Goal: Task Accomplishment & Management: Complete application form

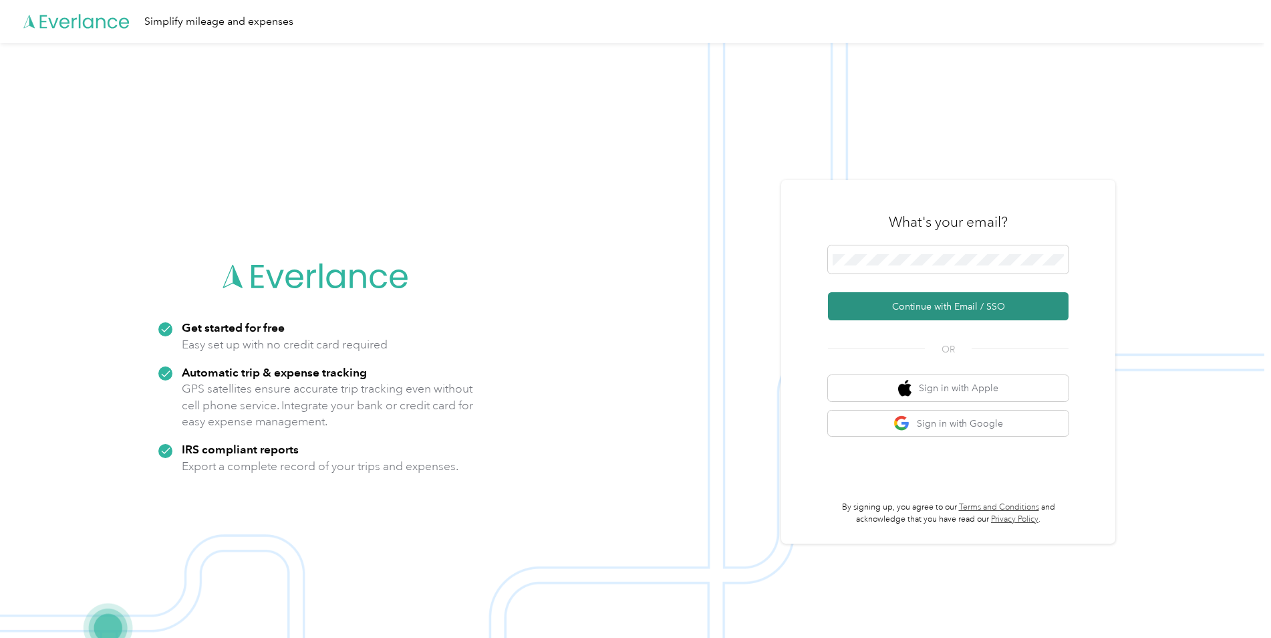
click at [960, 305] on button "Continue with Email / SSO" at bounding box center [948, 306] width 241 height 28
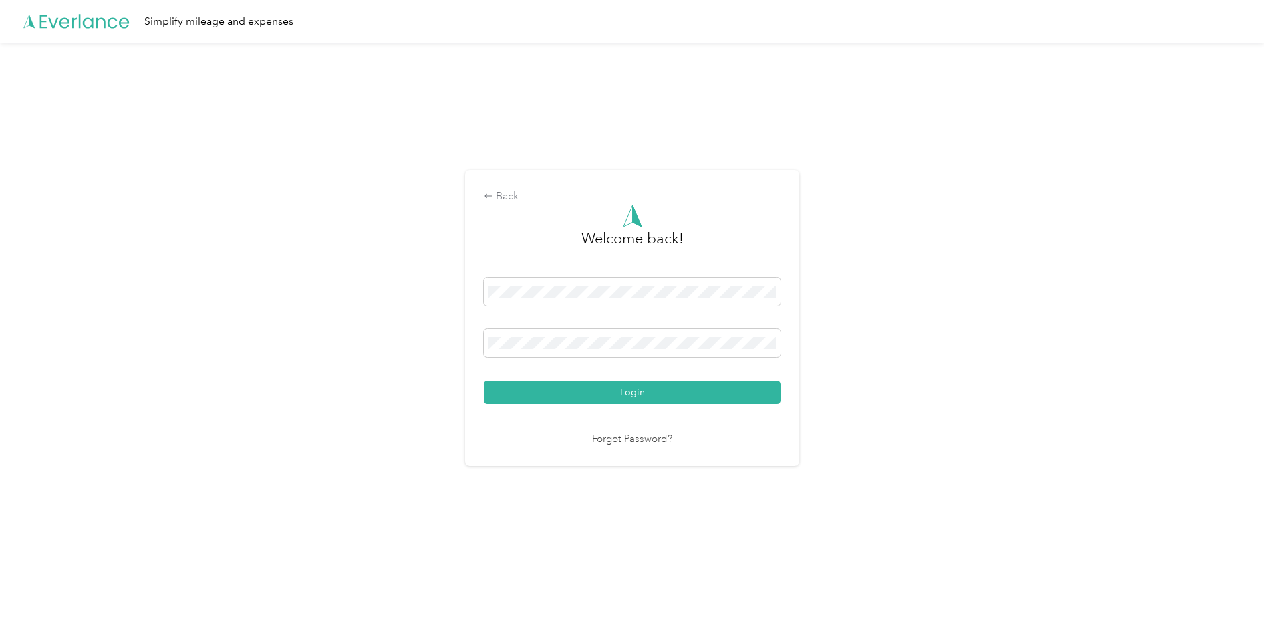
click at [484, 380] on button "Login" at bounding box center [632, 391] width 297 height 23
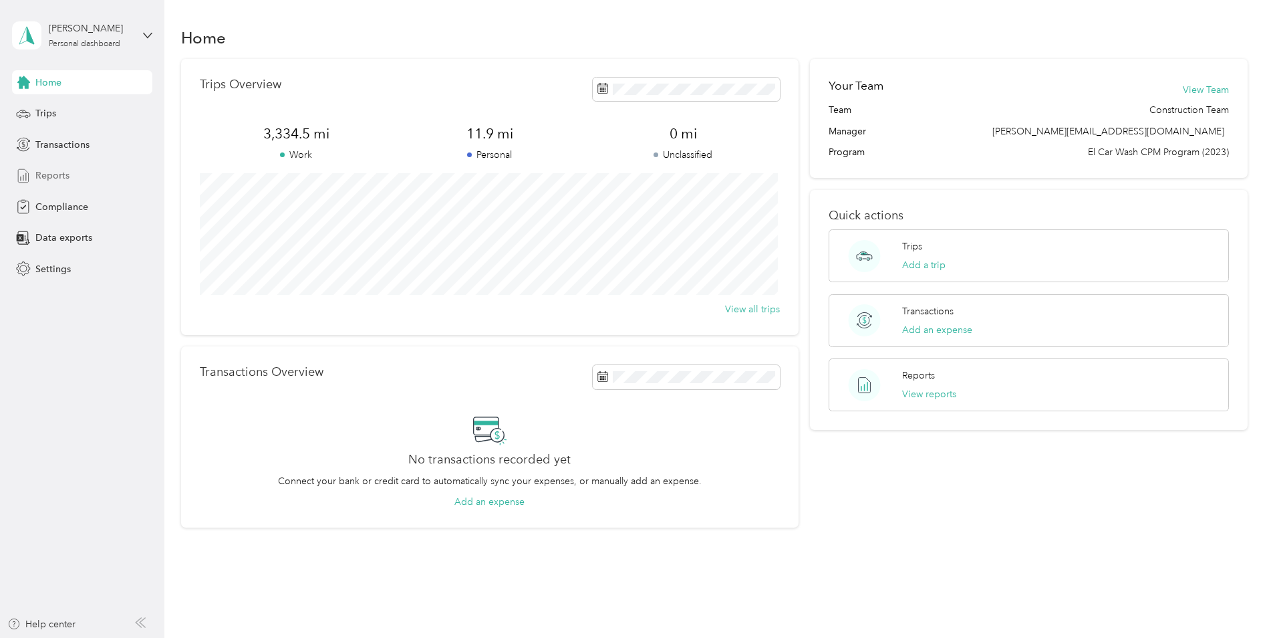
click at [55, 174] on span "Reports" at bounding box center [52, 175] width 34 height 14
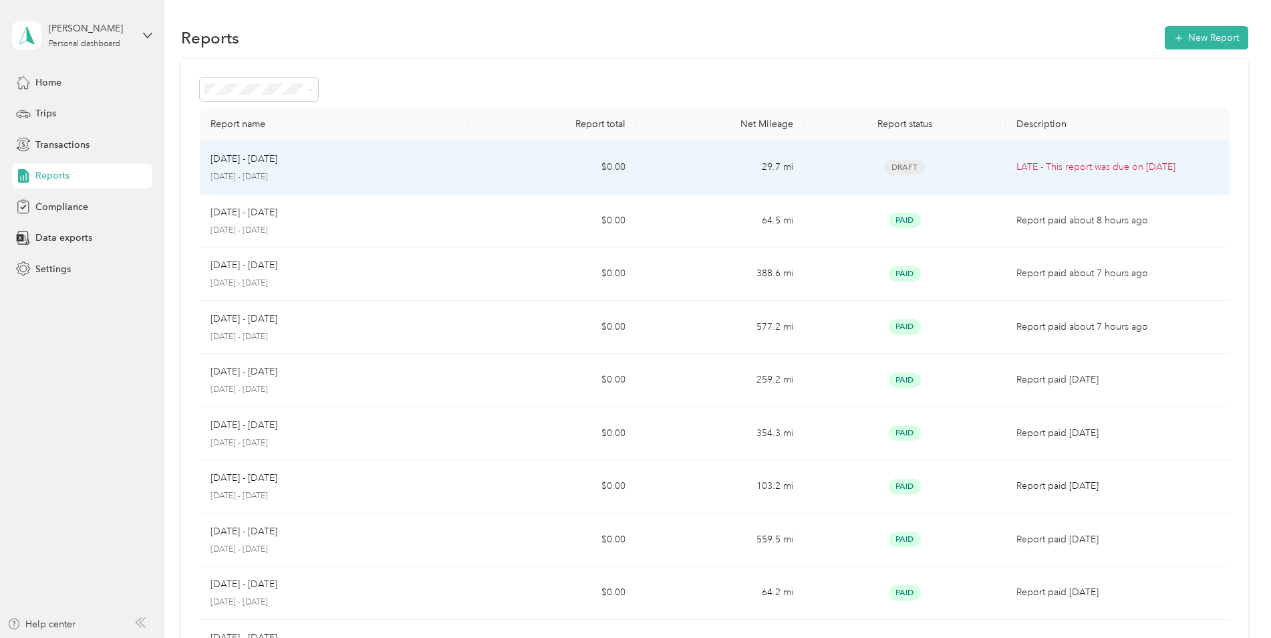
click at [906, 166] on span "Draft" at bounding box center [905, 167] width 40 height 15
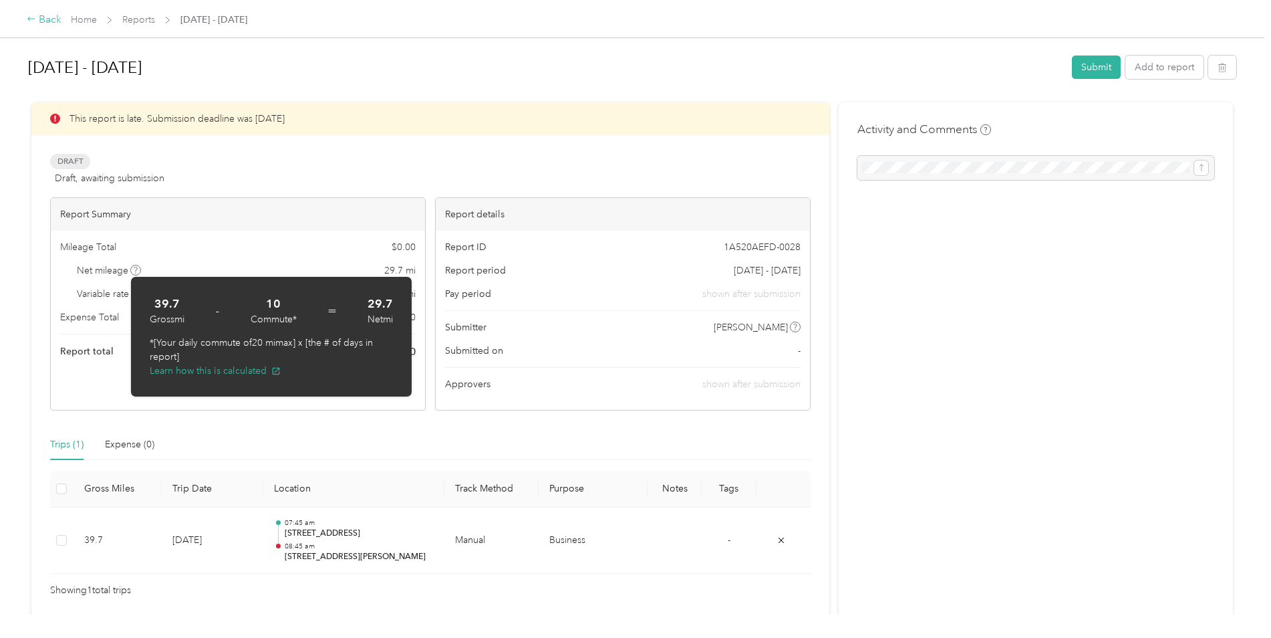
click at [44, 19] on div "Back" at bounding box center [44, 20] width 35 height 16
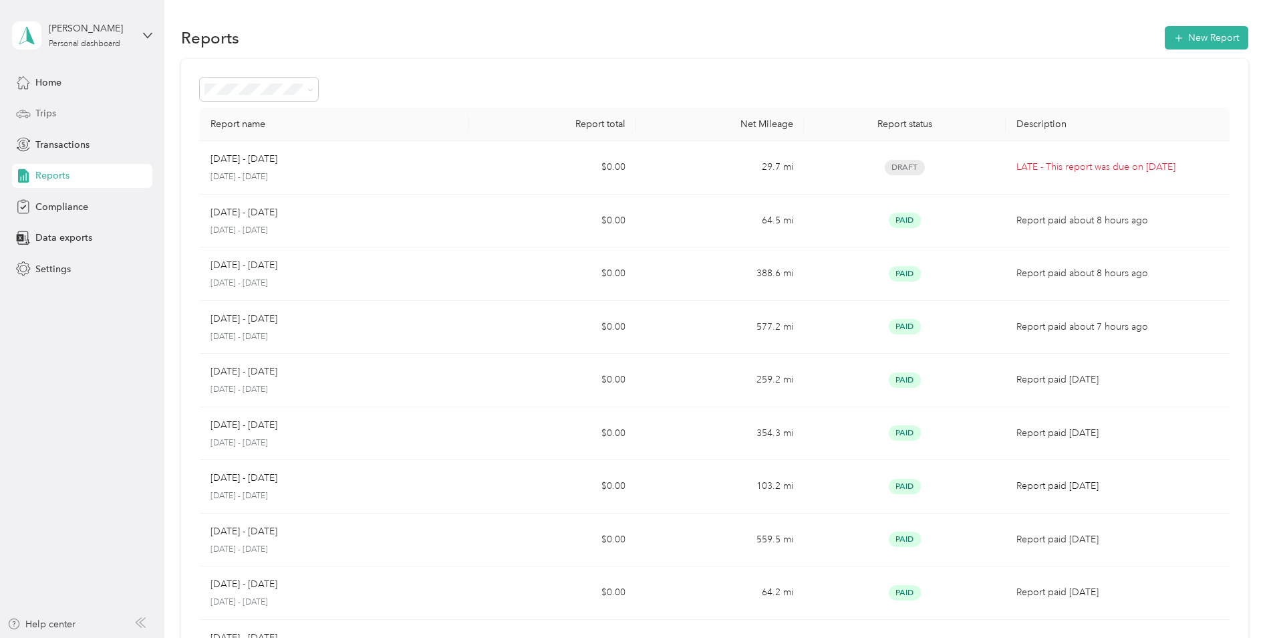
click at [47, 114] on span "Trips" at bounding box center [45, 113] width 21 height 14
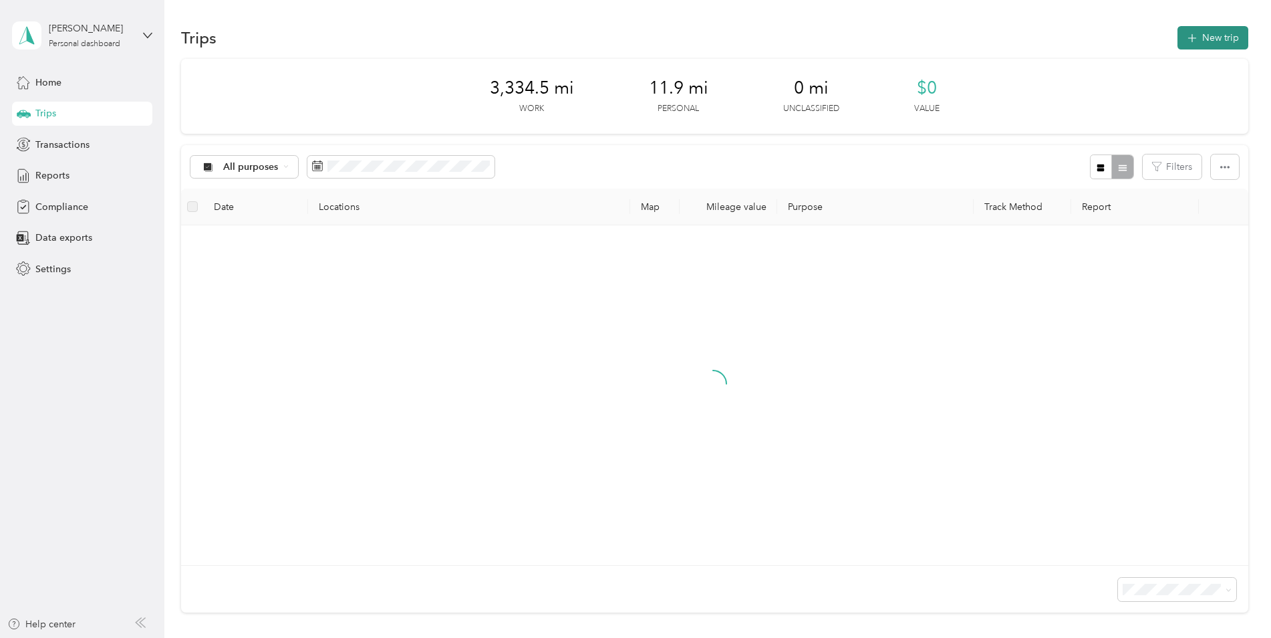
click at [1225, 40] on button "New trip" at bounding box center [1213, 37] width 71 height 23
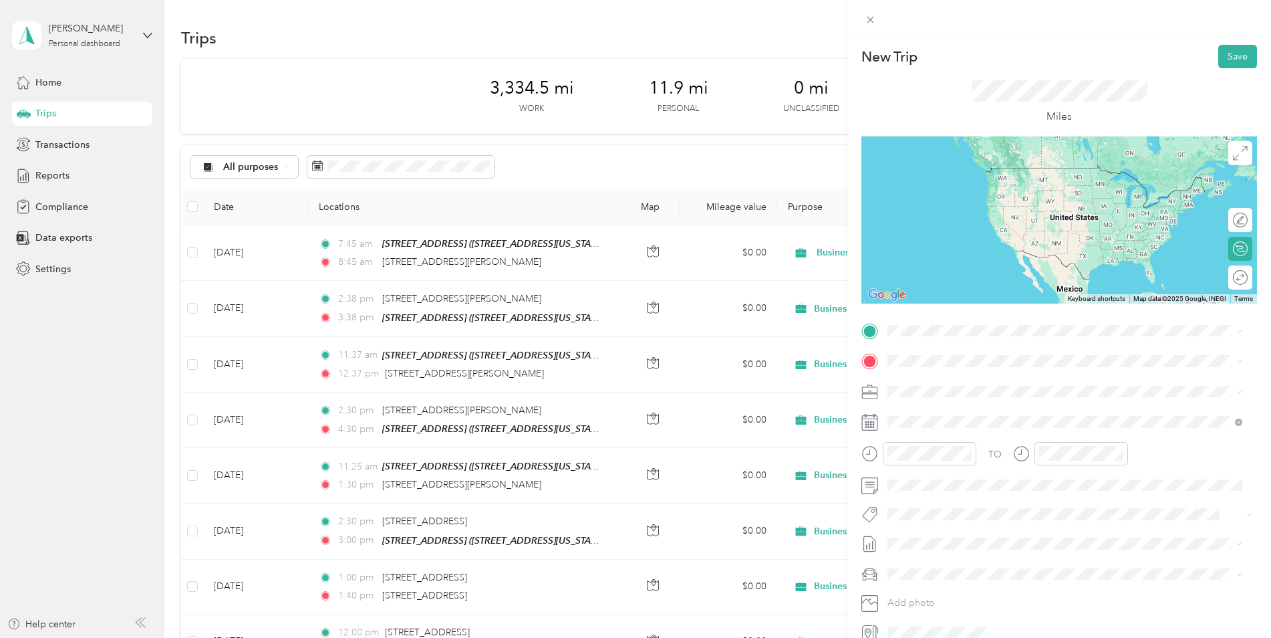
click at [945, 374] on span "[STREET_ADDRESS][PERSON_NAME][US_STATE]" at bounding box center [1017, 378] width 208 height 12
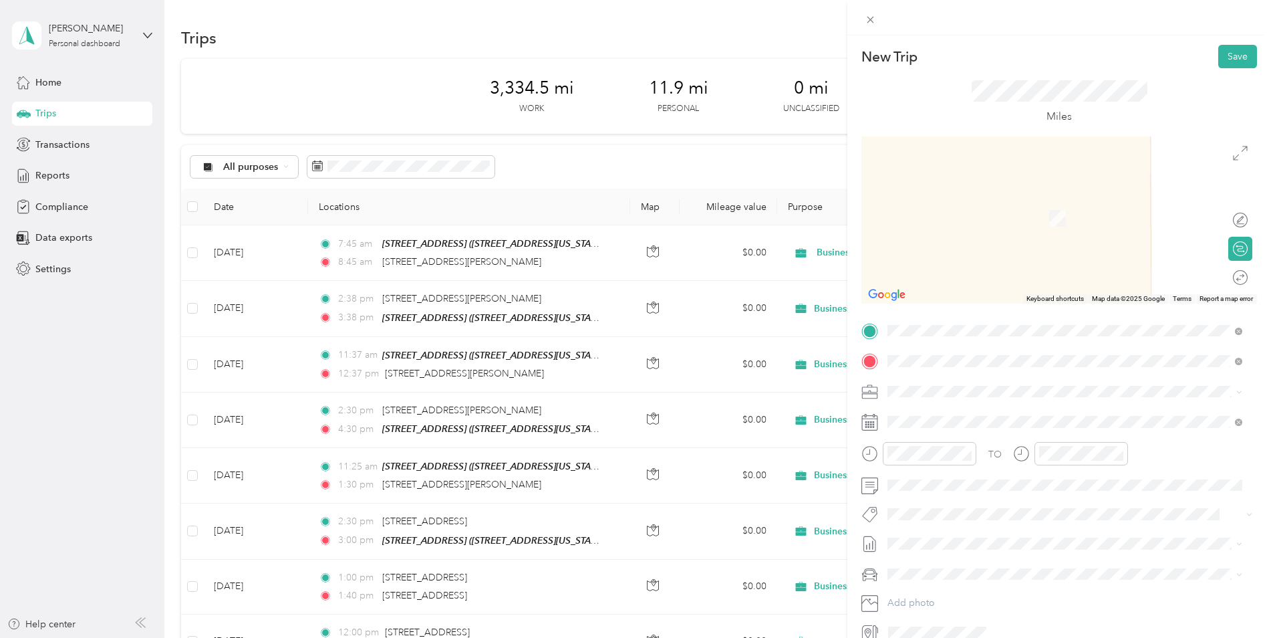
click at [1004, 418] on div "[STREET_ADDRESS][GEOGRAPHIC_DATA][STREET_ADDRESS][US_STATE][GEOGRAPHIC_DATA]" at bounding box center [980, 422] width 134 height 28
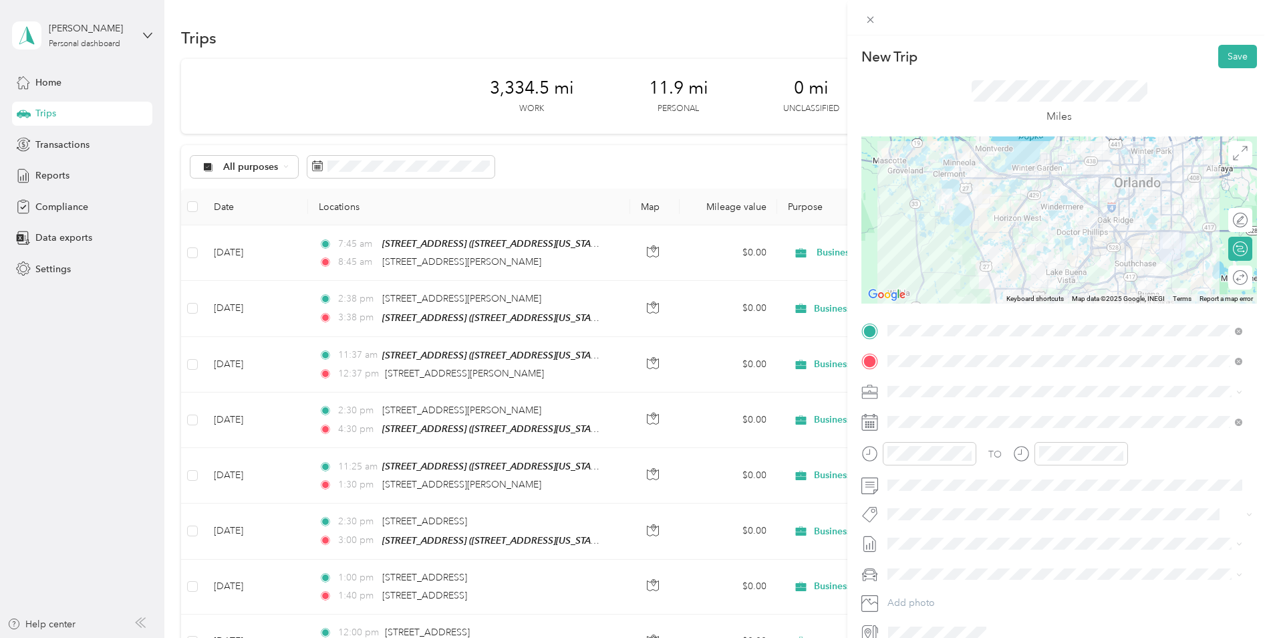
click at [864, 421] on icon at bounding box center [869, 422] width 17 height 17
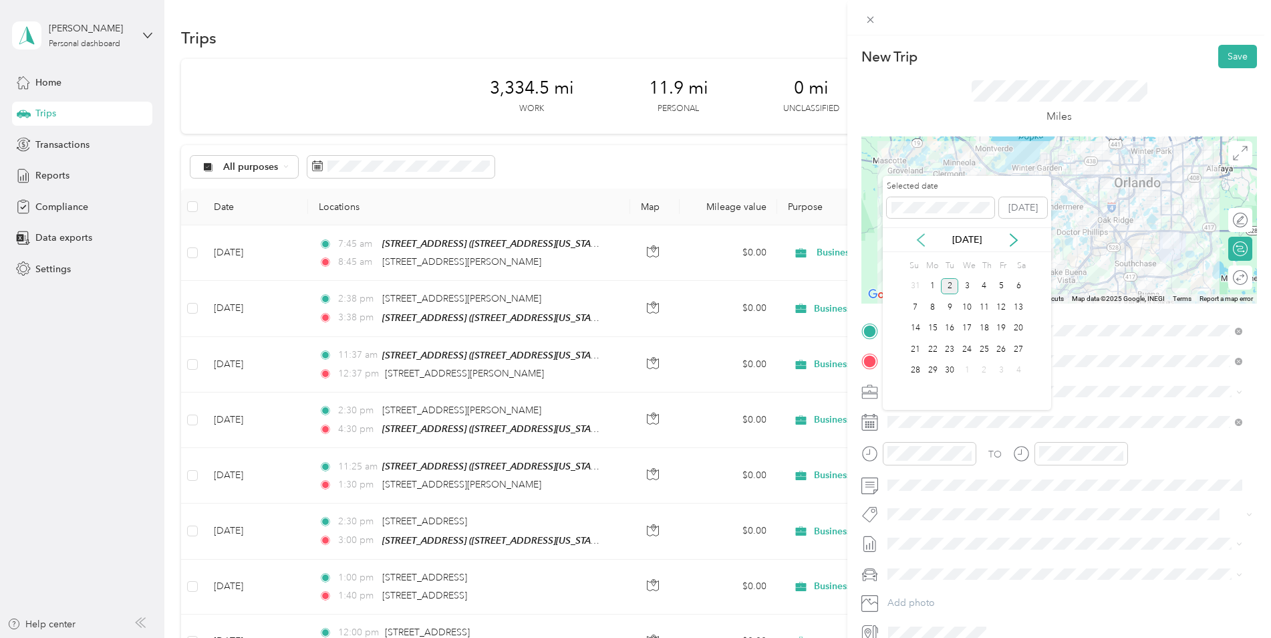
click at [922, 244] on icon at bounding box center [921, 240] width 7 height 12
click at [989, 371] on div "28" at bounding box center [984, 370] width 17 height 17
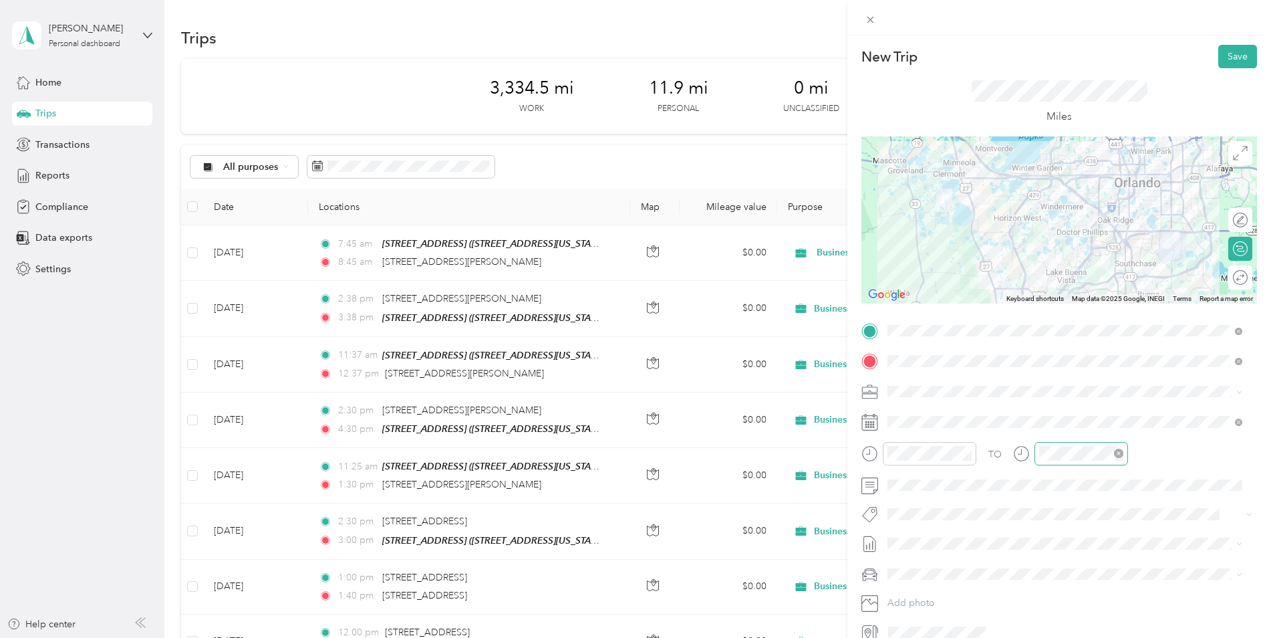
click at [1037, 454] on div at bounding box center [1082, 453] width 94 height 23
click at [1052, 364] on div "09" at bounding box center [1053, 363] width 32 height 19
click at [1237, 58] on button "Save" at bounding box center [1237, 56] width 39 height 23
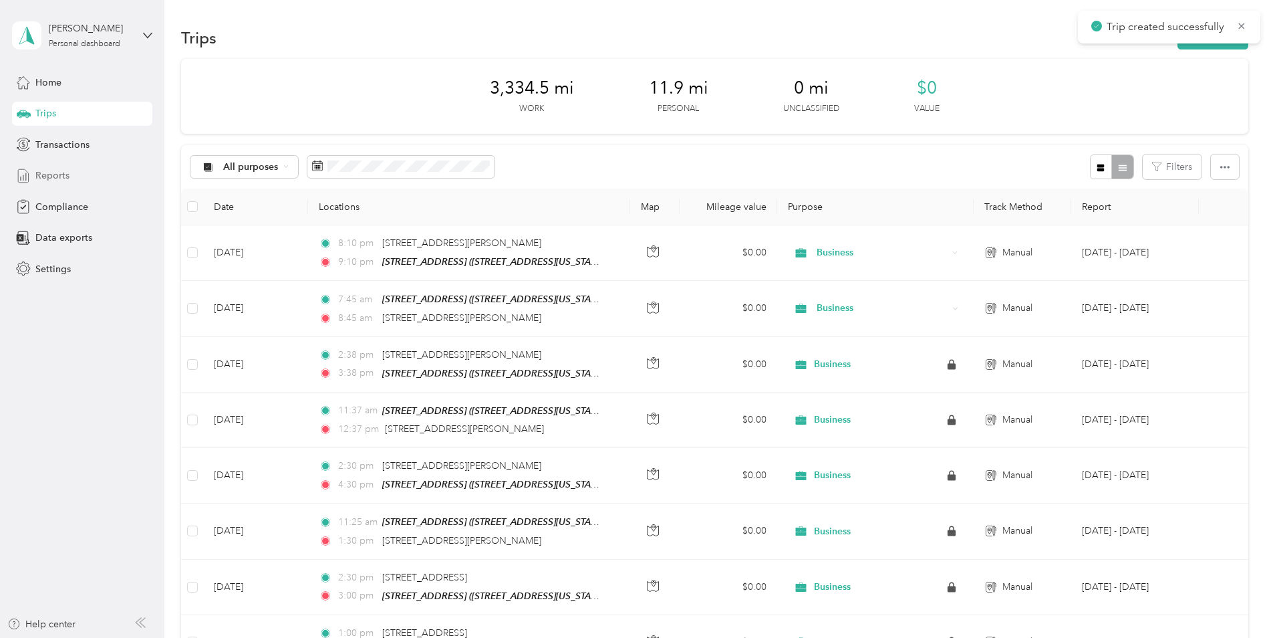
click at [46, 170] on span "Reports" at bounding box center [52, 175] width 34 height 14
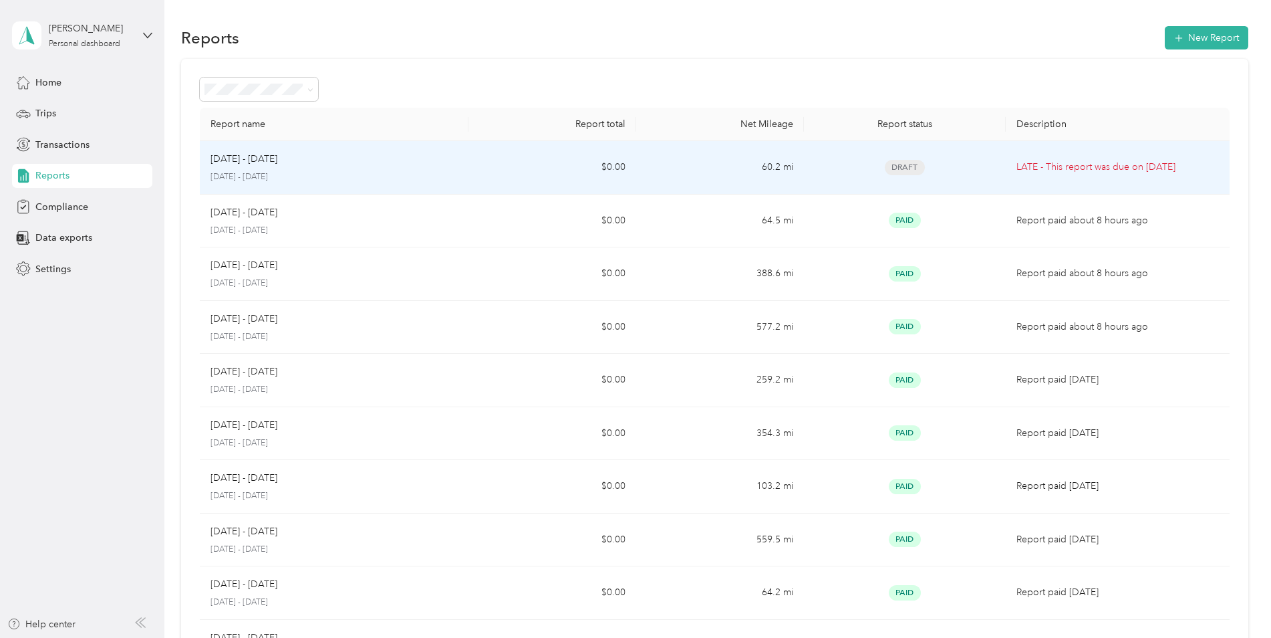
click at [895, 165] on span "Draft" at bounding box center [905, 167] width 40 height 15
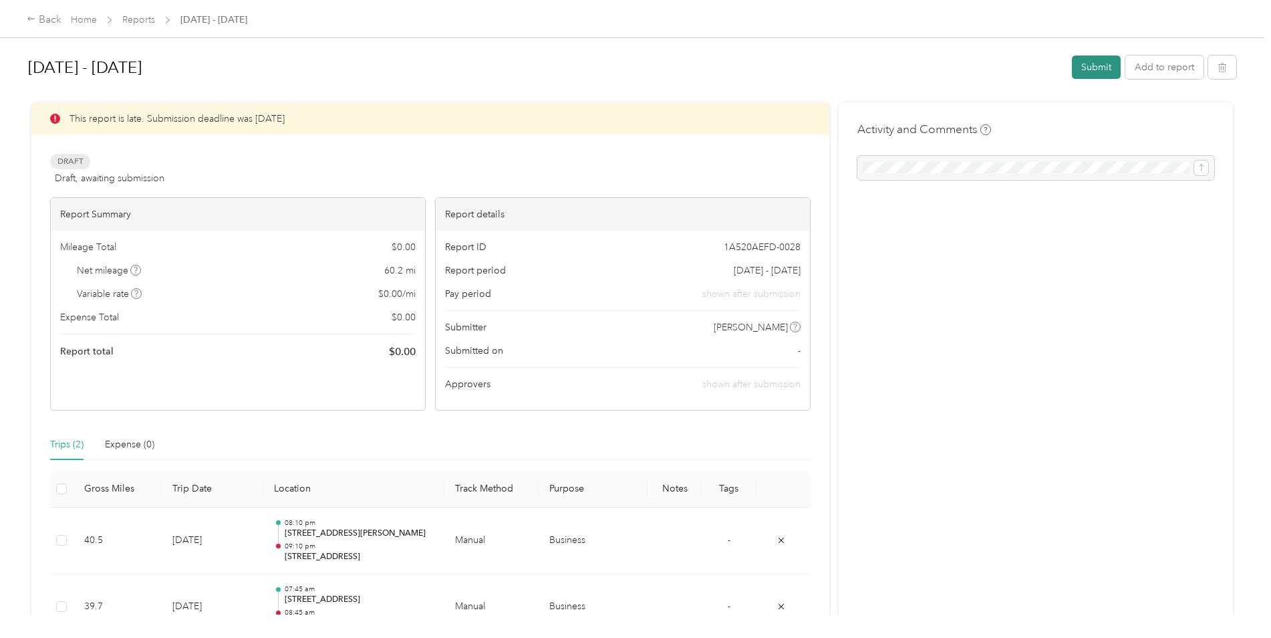
click at [1089, 72] on button "Submit" at bounding box center [1096, 66] width 49 height 23
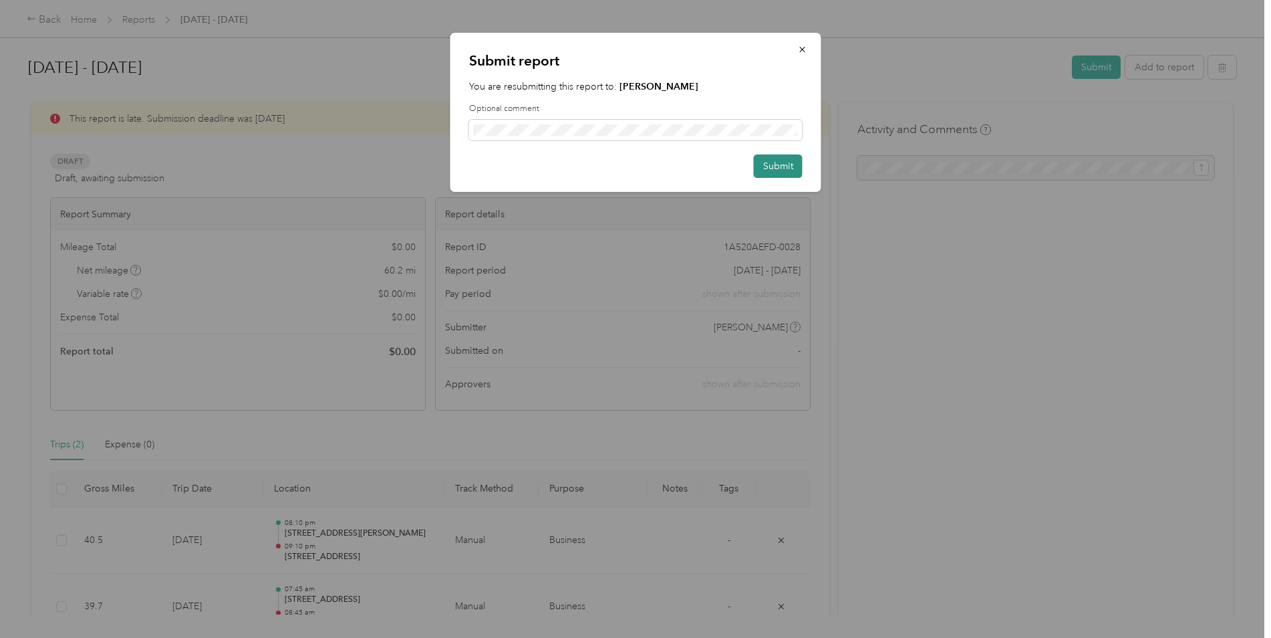
click at [771, 174] on button "Submit" at bounding box center [778, 165] width 49 height 23
